Goal: Feedback & Contribution: Submit feedback/report problem

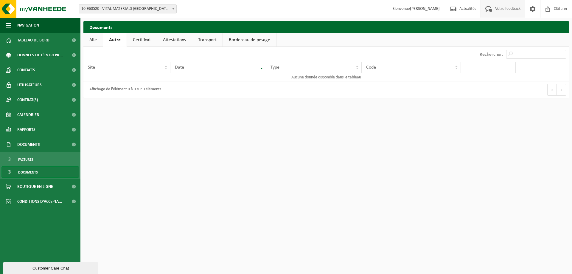
click at [507, 8] on span "Votre feedback" at bounding box center [507, 9] width 28 height 18
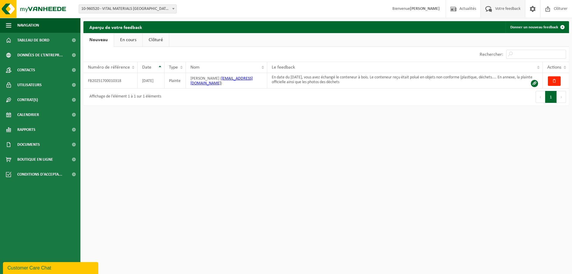
click at [106, 44] on link "Nouveau" at bounding box center [98, 40] width 30 height 14
click at [135, 40] on link "En cours" at bounding box center [128, 40] width 28 height 14
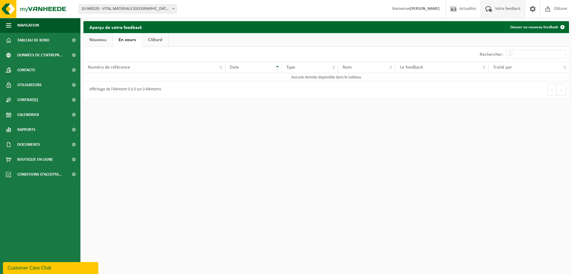
click at [104, 39] on link "Nouveau" at bounding box center [97, 40] width 29 height 14
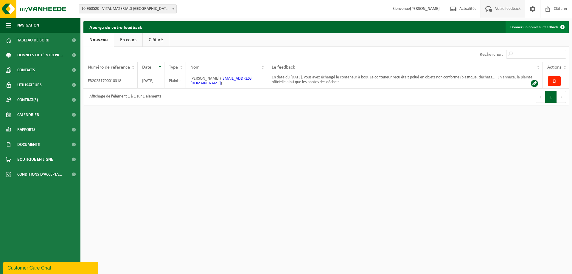
click at [525, 28] on link "Donner un nouveau feedback" at bounding box center [536, 27] width 63 height 12
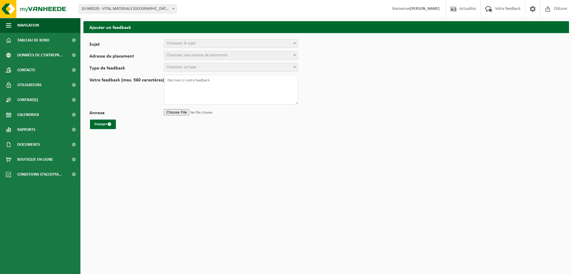
select select
click at [183, 40] on span "Choisissez le sujet" at bounding box center [230, 43] width 133 height 8
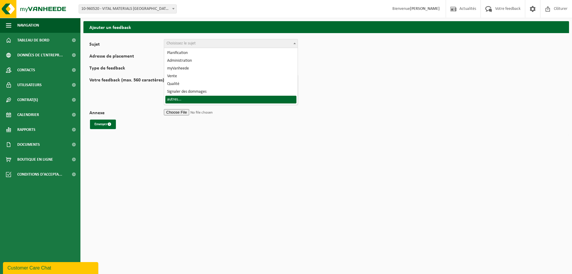
select select "32"
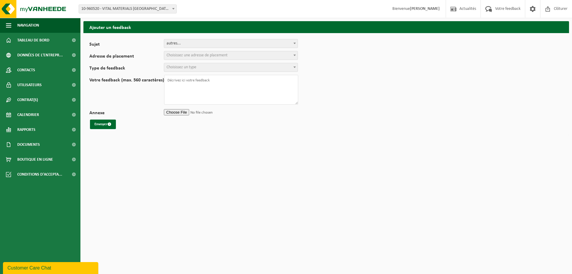
click at [177, 54] on span "Choisissez une adresse de placement" at bounding box center [196, 55] width 61 height 4
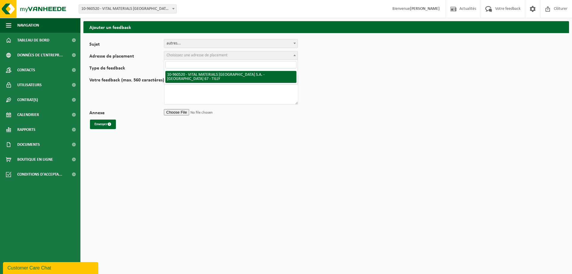
select select "149462"
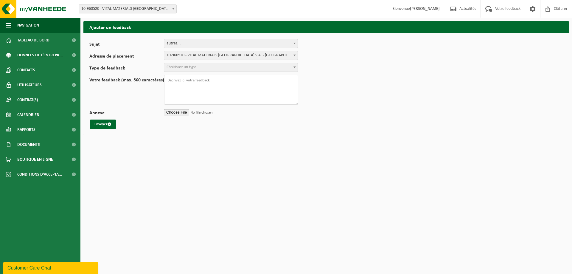
click at [180, 69] on span "Choisissez un type" at bounding box center [181, 67] width 30 height 4
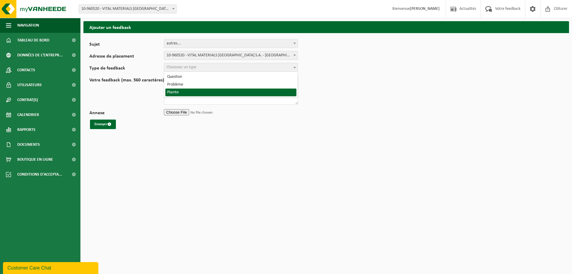
select select "COM"
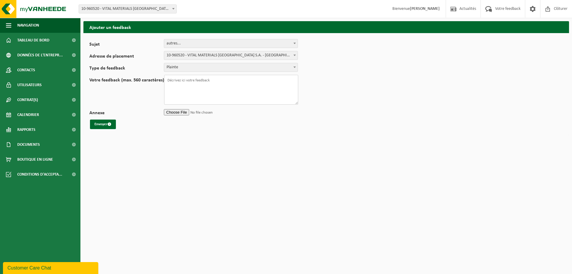
click at [181, 84] on textarea "Votre feedback (max. 560 caractères)" at bounding box center [231, 90] width 134 height 30
drag, startPoint x: 215, startPoint y: 81, endPoint x: 166, endPoint y: 85, distance: 49.9
click at [166, 85] on textarea "Votre feedback (max. 560 caractères)" at bounding box center [231, 90] width 134 height 30
click at [165, 83] on textarea "Votre feedback (max. 560 caractères)" at bounding box center [231, 90] width 134 height 30
drag, startPoint x: 200, startPoint y: 78, endPoint x: 169, endPoint y: 78, distance: 31.0
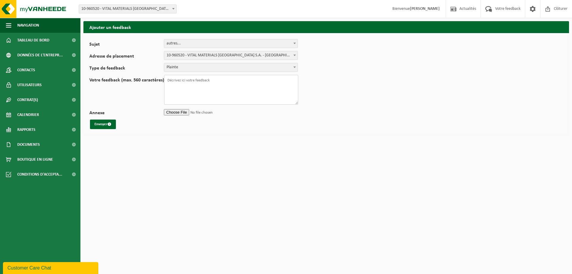
click at [169, 78] on textarea "Votre feedback (max. 560 caractères)" at bounding box center [231, 90] width 134 height 30
click at [166, 79] on textarea "Votre feedback (max. 560 caractères)" at bounding box center [231, 90] width 134 height 30
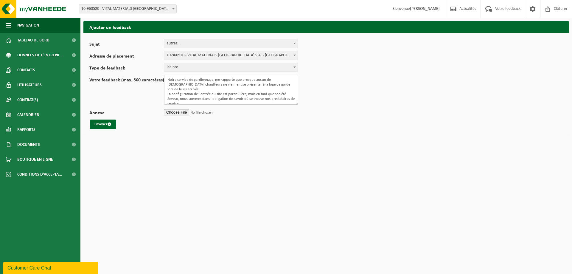
scroll to position [5, 0]
click at [275, 98] on textarea "Notre service de gardiennage, me rapporte que presque aucun de vos chauffeurs n…" at bounding box center [231, 90] width 134 height 30
drag, startPoint x: 219, startPoint y: 102, endPoint x: 186, endPoint y: 101, distance: 33.1
click at [186, 101] on textarea "Notre service de gardiennage, me rapporte que presque aucun de vos chauffeurs n…" at bounding box center [231, 90] width 134 height 30
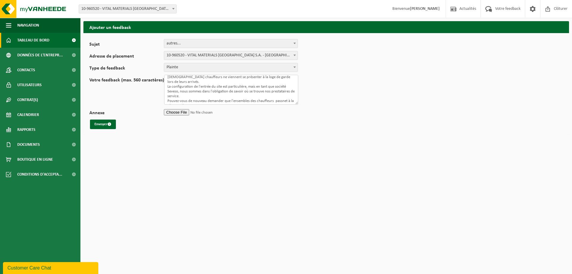
type textarea "Notre service de gardiennage, me rapporte que presque aucun de vos chauffeurs n…"
click at [189, 115] on input "Annexe" at bounding box center [231, 111] width 134 height 9
type input "C:\fakepath\Non présentation chauffeur loge de garde.docx"
click at [113, 125] on button "Envoyer" at bounding box center [103, 124] width 26 height 10
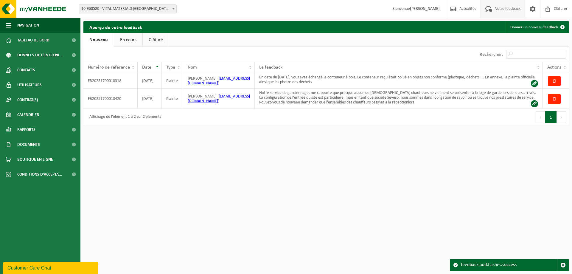
drag, startPoint x: 283, startPoint y: 182, endPoint x: 267, endPoint y: 177, distance: 16.9
click at [281, 181] on html "Site: 10-960520 - VITAL MATERIALS BELGIUM S.A. - TILLY 10-960520 - VITAL MATERI…" at bounding box center [286, 137] width 572 height 274
click at [137, 38] on link "En cours" at bounding box center [128, 40] width 28 height 14
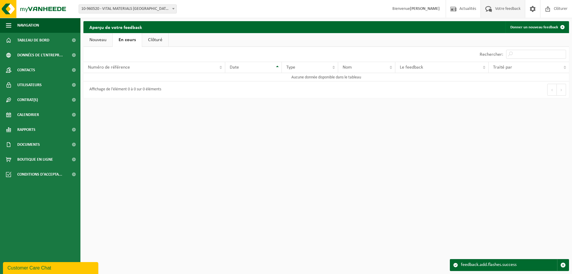
click at [158, 38] on link "Clôturé" at bounding box center [155, 40] width 26 height 14
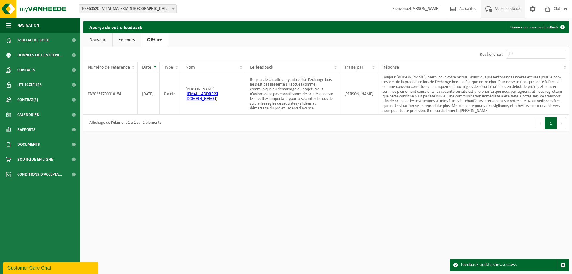
click at [130, 38] on link "En cours" at bounding box center [127, 40] width 28 height 14
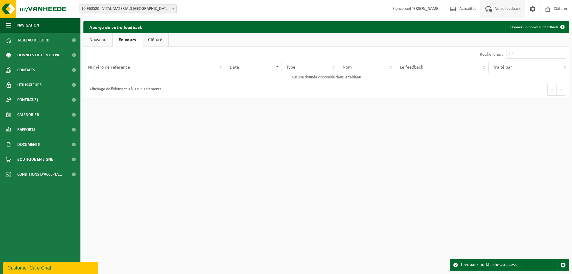
click at [90, 38] on link "Nouveau" at bounding box center [97, 40] width 29 height 14
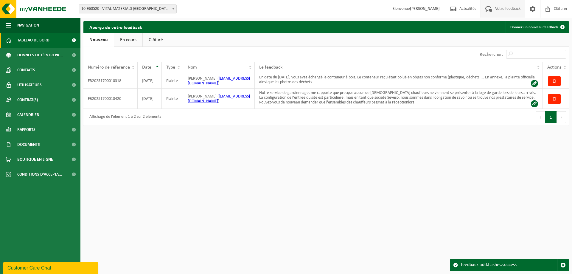
click at [44, 38] on span "Tableau de bord" at bounding box center [33, 40] width 32 height 15
